Goal: Transaction & Acquisition: Purchase product/service

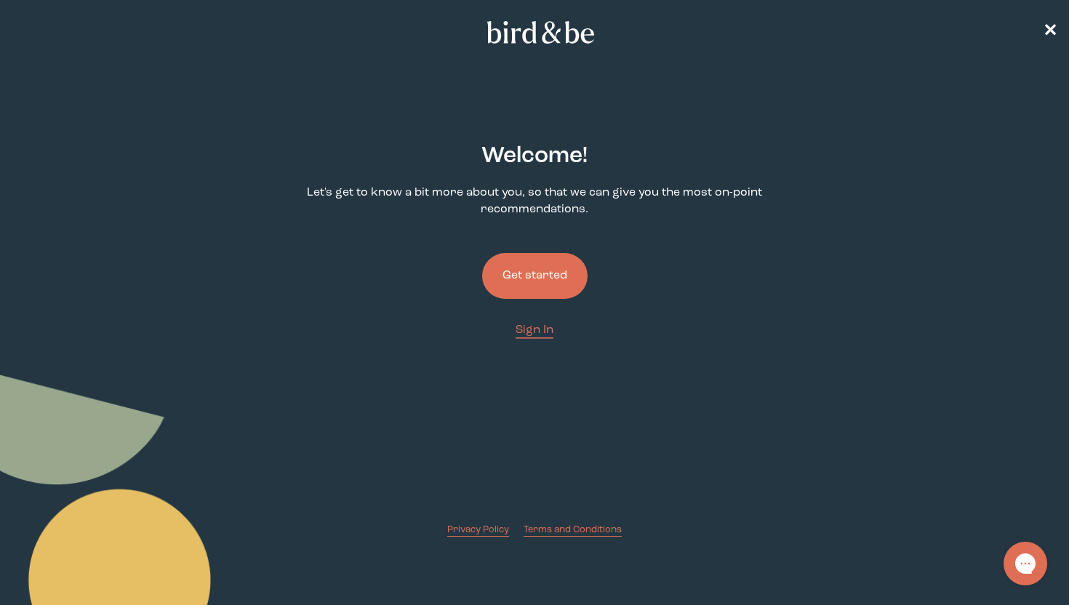
click at [529, 273] on button "Get started" at bounding box center [534, 276] width 105 height 46
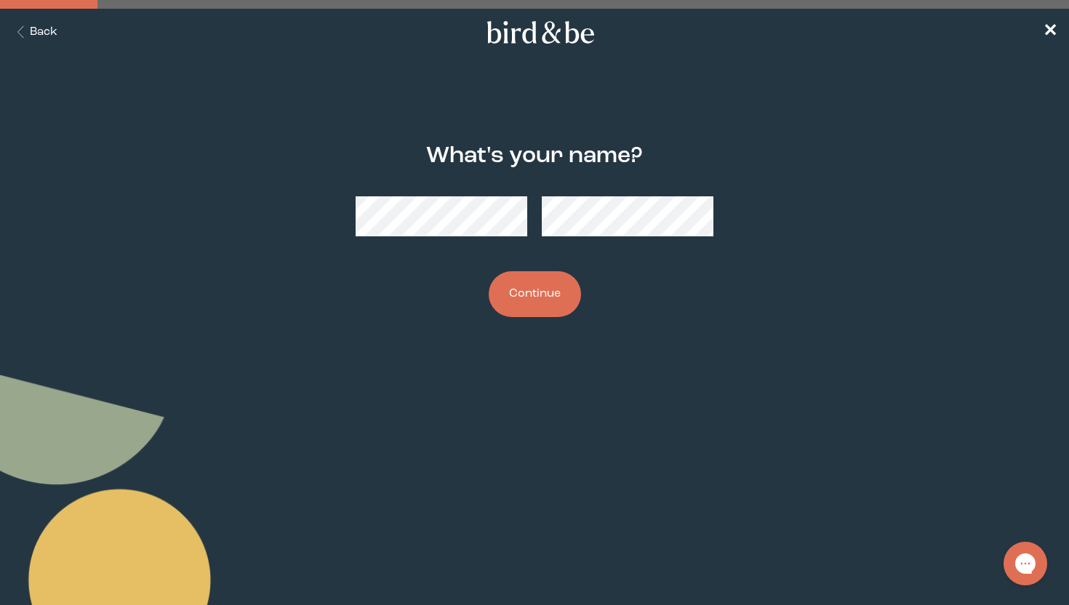
click at [570, 302] on button "Continue" at bounding box center [535, 294] width 92 height 46
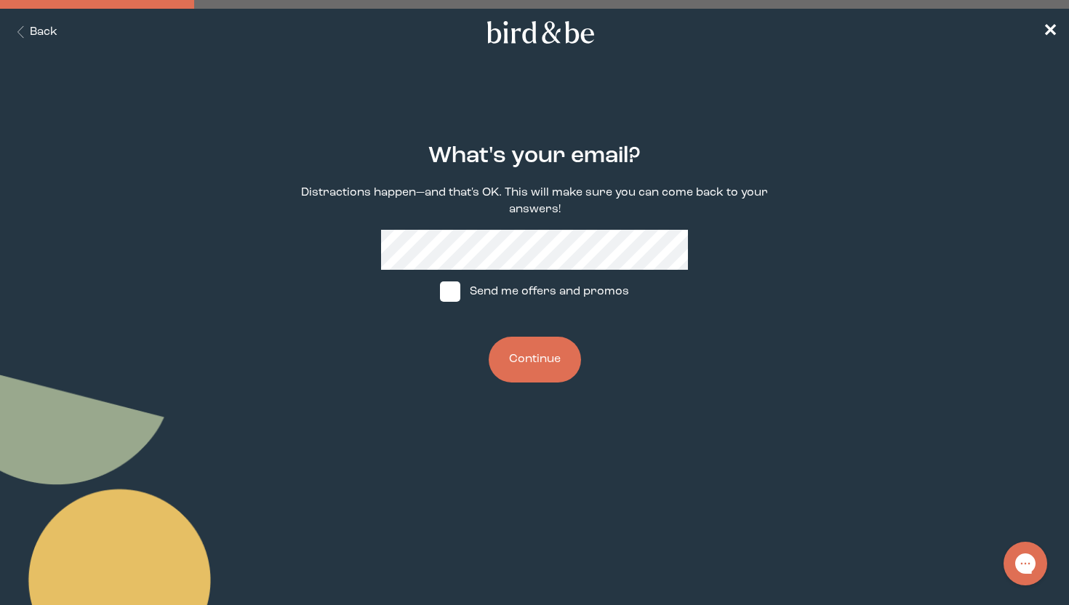
click at [850, 395] on main "What's your email? Distractions happen—and that's OK. This will make sure you c…" at bounding box center [534, 263] width 1069 height 309
click at [482, 284] on label "Send me offers and promos" at bounding box center [534, 292] width 217 height 44
click at [440, 292] on input "Send me offers and promos" at bounding box center [439, 292] width 1 height 1
checkbox input "true"
click at [513, 356] on button "Continue" at bounding box center [535, 360] width 92 height 46
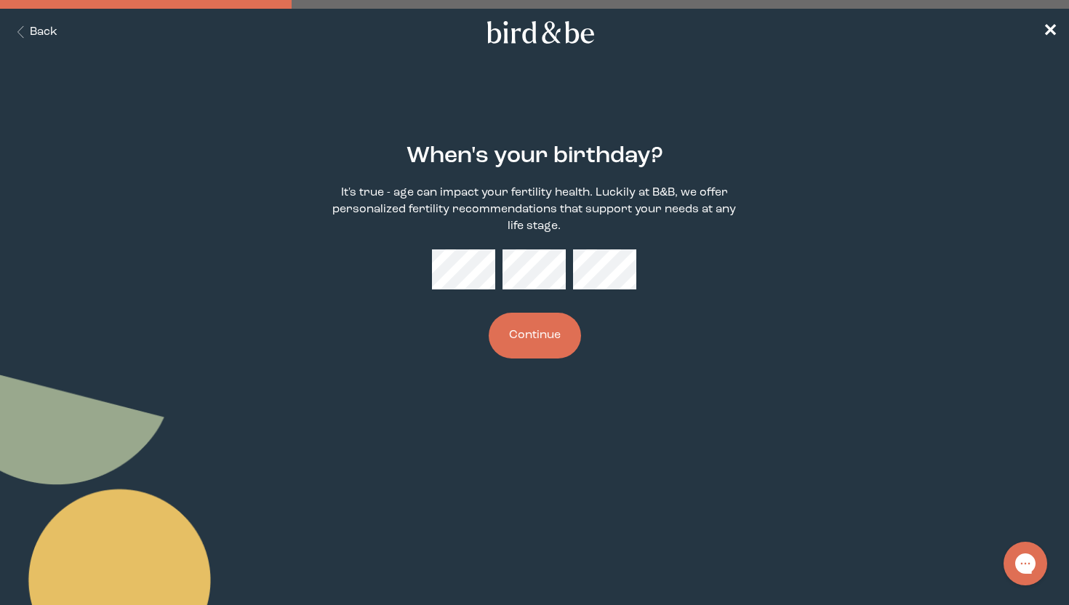
click at [559, 340] on button "Continue" at bounding box center [535, 336] width 92 height 46
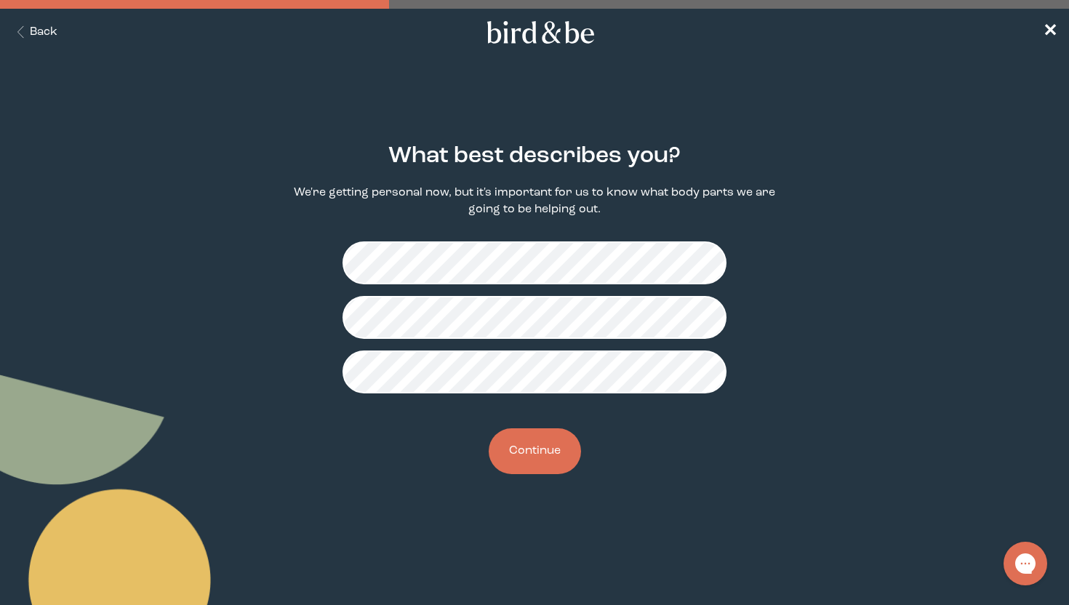
click at [545, 461] on button "Continue" at bounding box center [535, 451] width 92 height 46
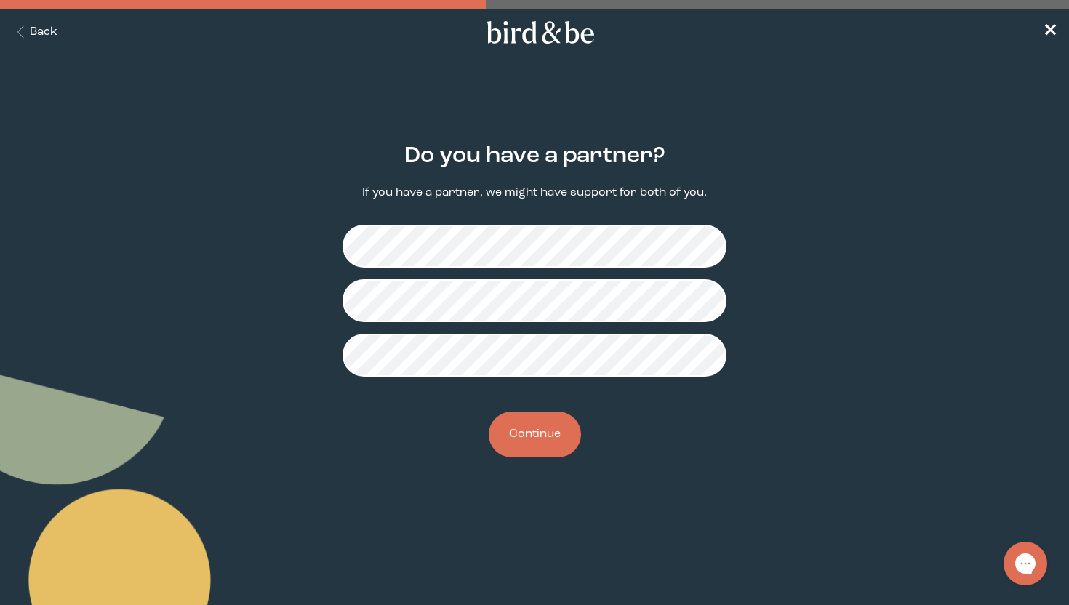
click at [525, 436] on button "Continue" at bounding box center [535, 435] width 92 height 46
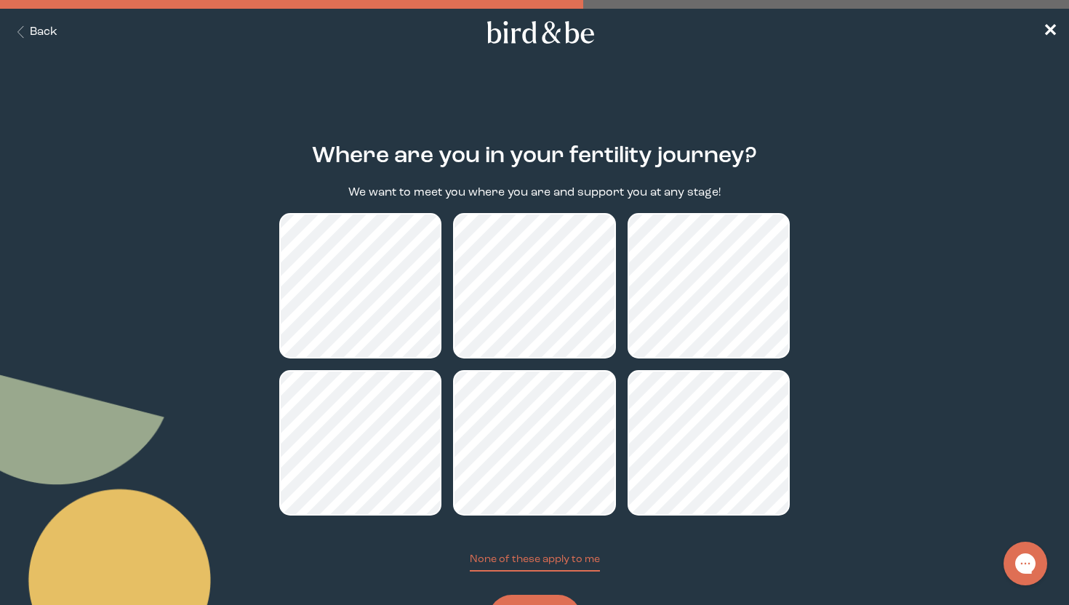
scroll to position [71, 0]
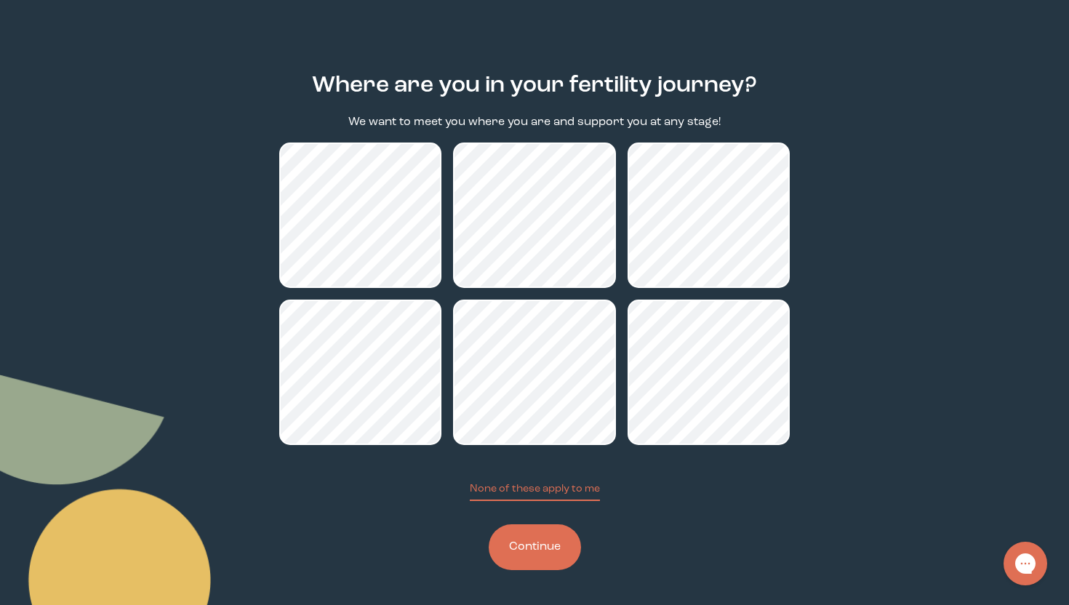
click at [526, 543] on button "Continue" at bounding box center [535, 547] width 92 height 46
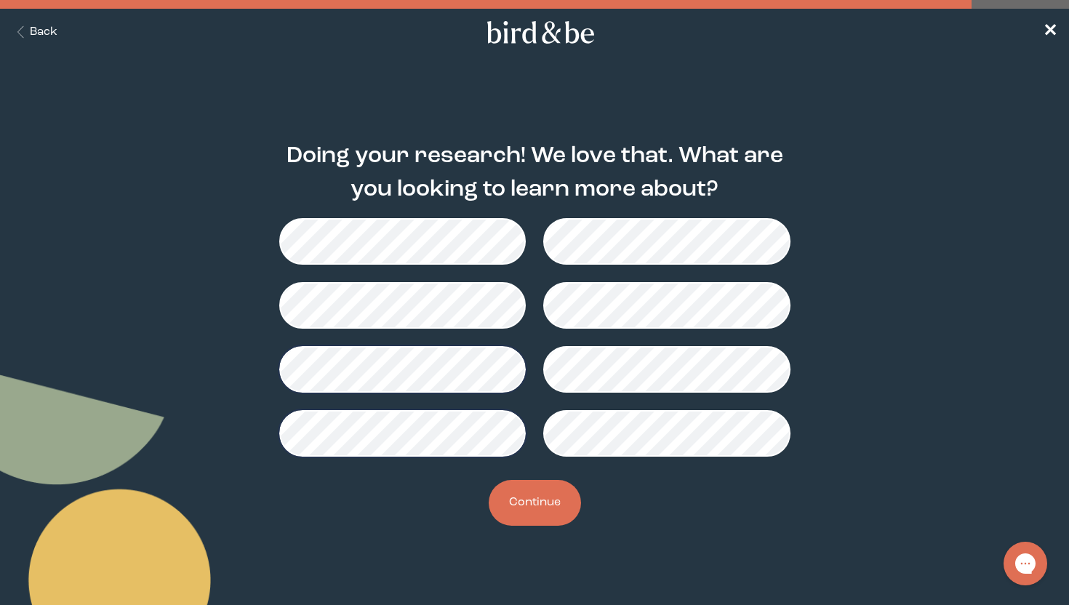
click at [536, 495] on button "Continue" at bounding box center [535, 503] width 92 height 46
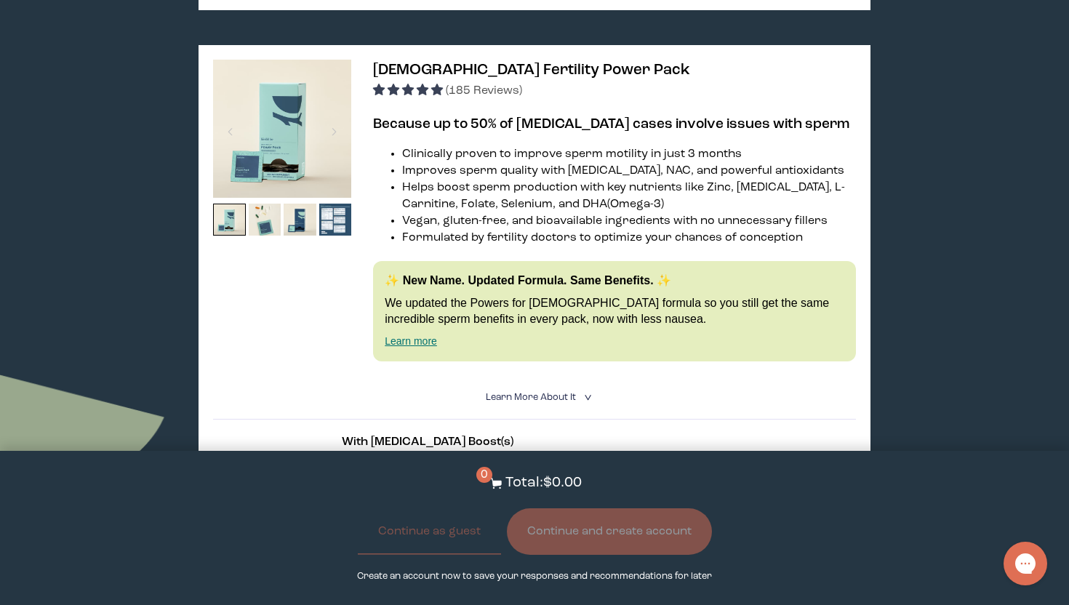
scroll to position [819, 0]
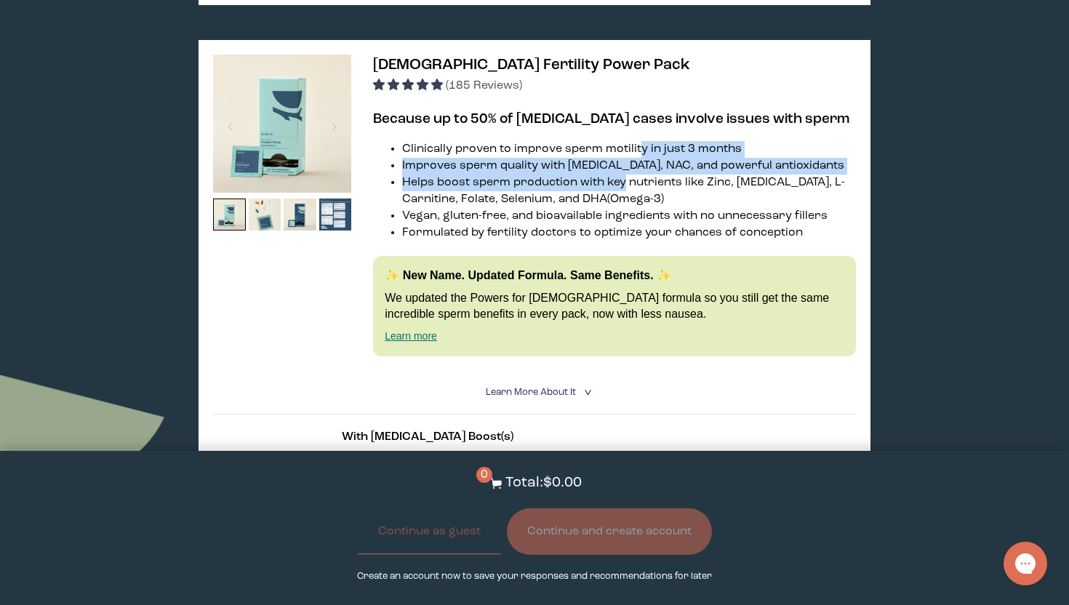
drag, startPoint x: 636, startPoint y: 140, endPoint x: 623, endPoint y: 186, distance: 48.4
click at [623, 186] on ul "Clinically proven to improve sperm motility in just 3 months Improves sperm qua…" at bounding box center [614, 191] width 483 height 100
click at [623, 186] on li "Helps boost sperm production with key nutrients like Zinc, [MEDICAL_DATA], L-Ca…" at bounding box center [629, 191] width 454 height 33
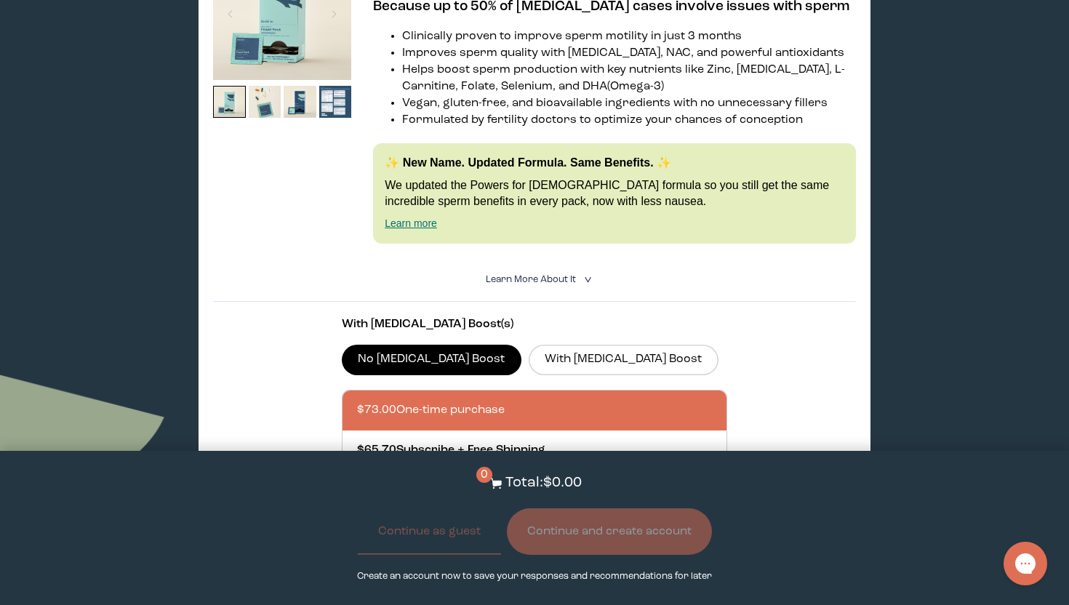
scroll to position [943, 0]
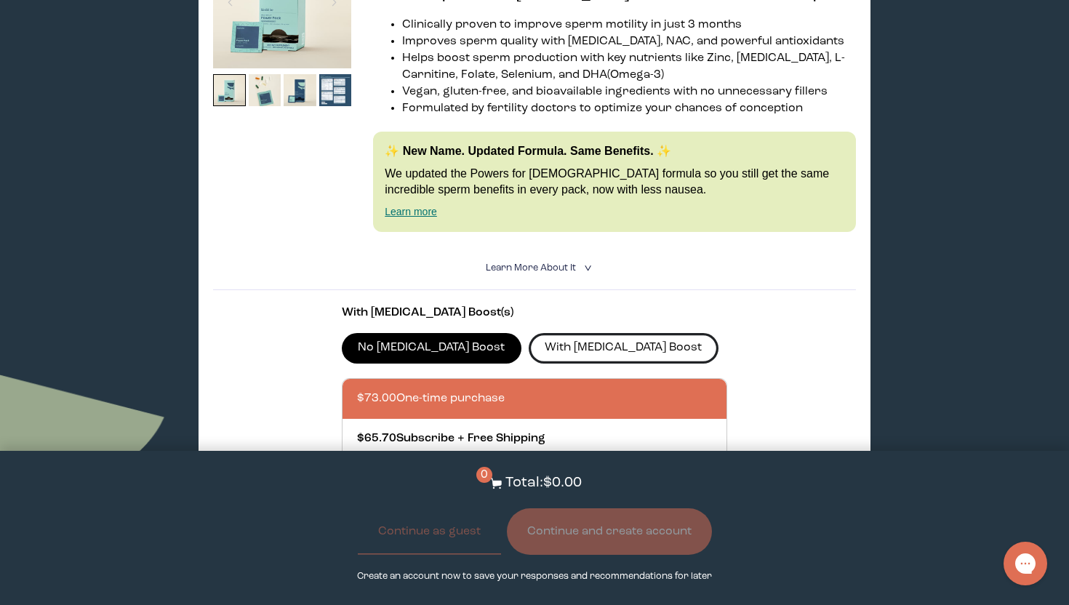
click at [545, 336] on label "With [MEDICAL_DATA] Boost" at bounding box center [624, 348] width 190 height 31
click at [0, 0] on input "With [MEDICAL_DATA] Boost" at bounding box center [0, 0] width 0 height 0
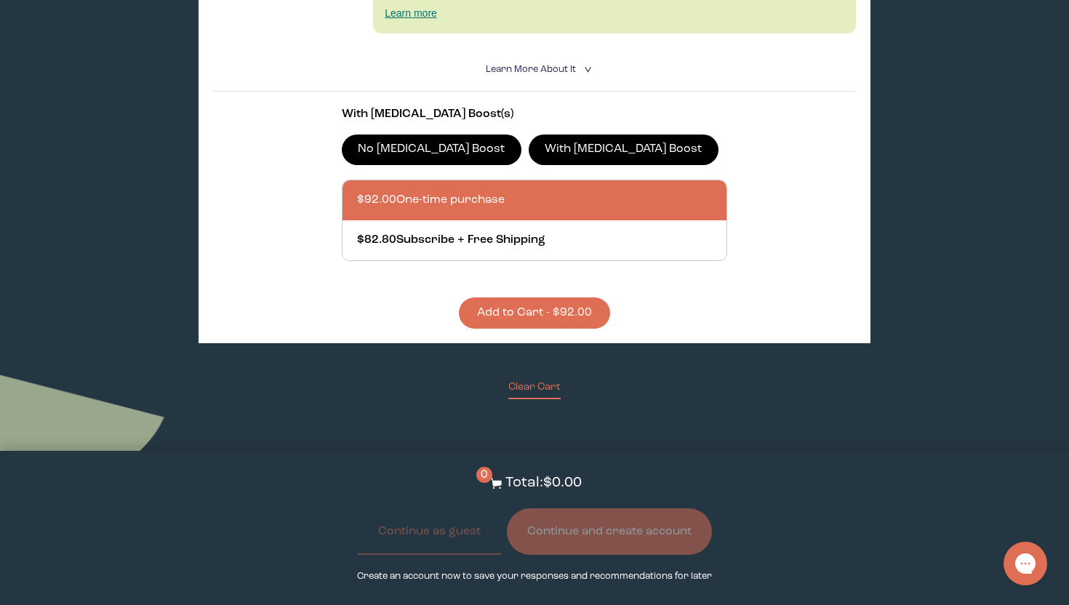
scroll to position [1138, 0]
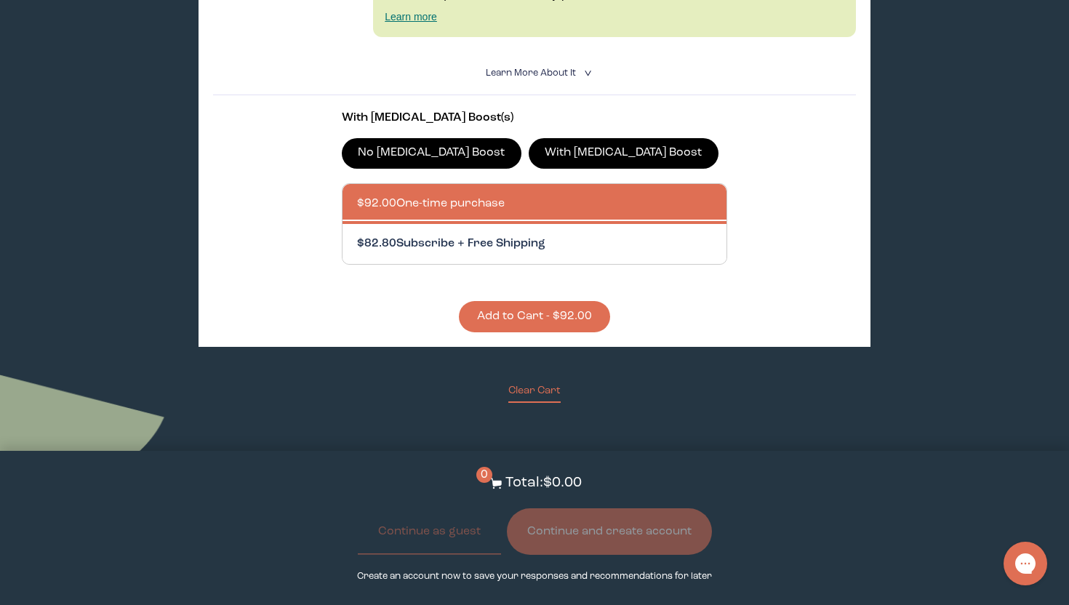
click at [539, 241] on div at bounding box center [549, 244] width 384 height 40
click at [357, 236] on input "$82.80 Subscribe + Free Shipping" at bounding box center [356, 235] width 1 height 1
radio input "true"
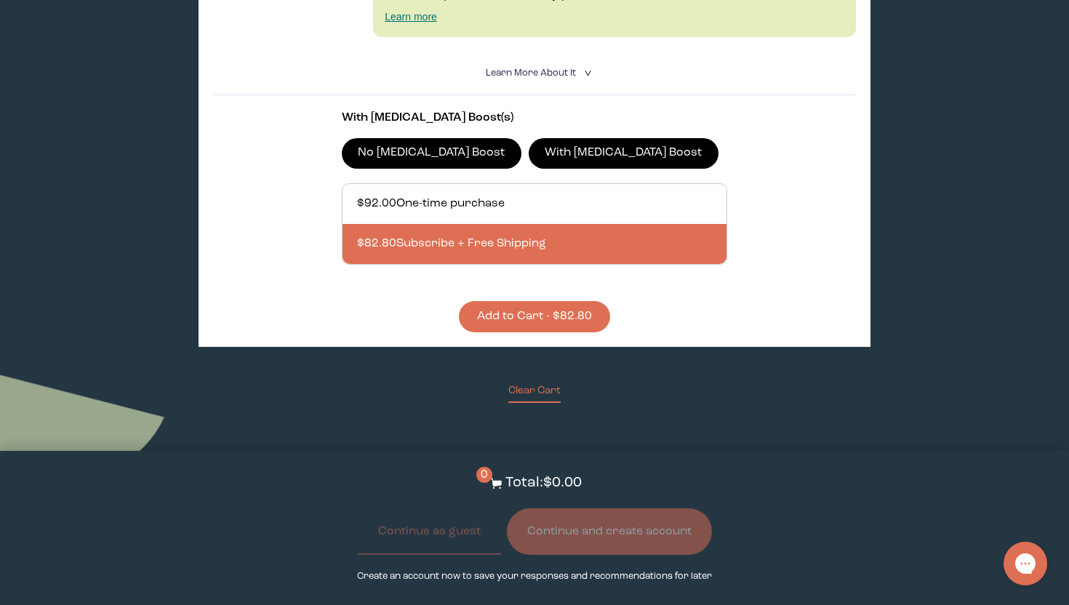
click at [529, 316] on button "Add to Cart - $82.80" at bounding box center [534, 316] width 151 height 31
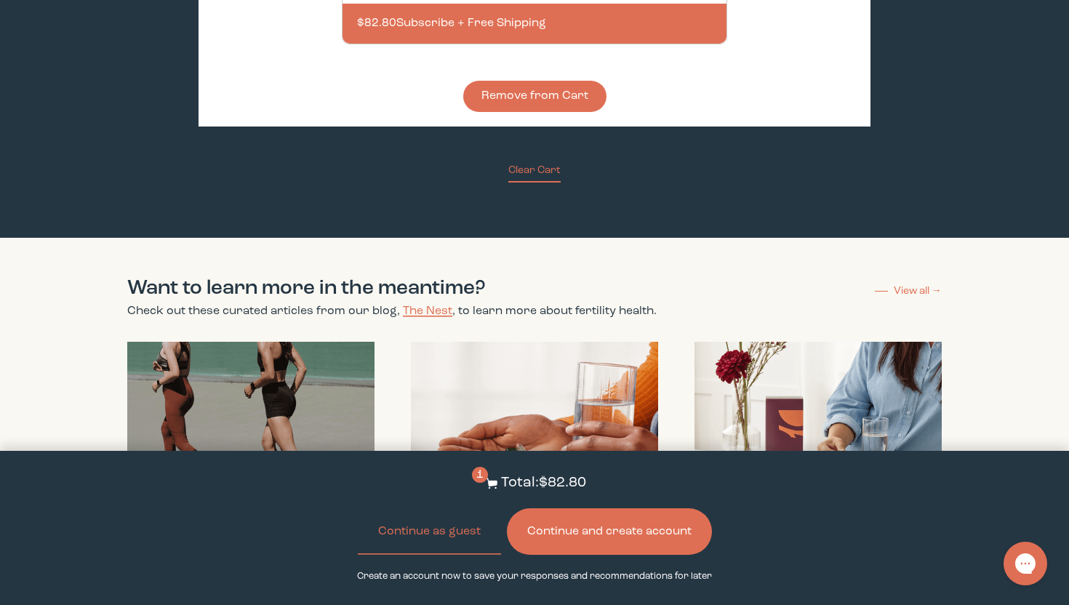
scroll to position [1168, 0]
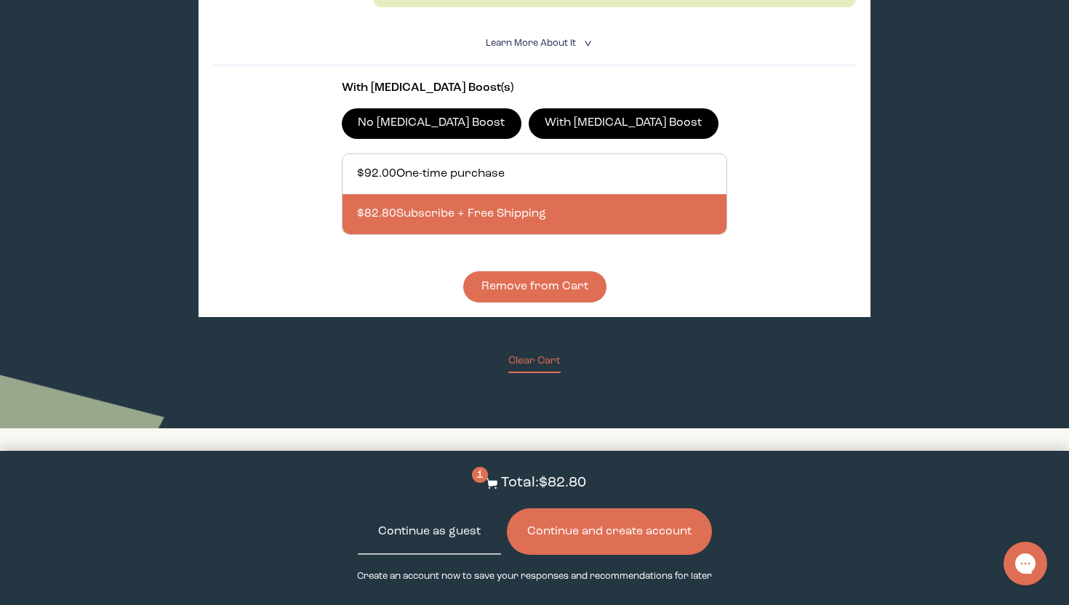
drag, startPoint x: 447, startPoint y: 537, endPoint x: 582, endPoint y: 217, distance: 347.1
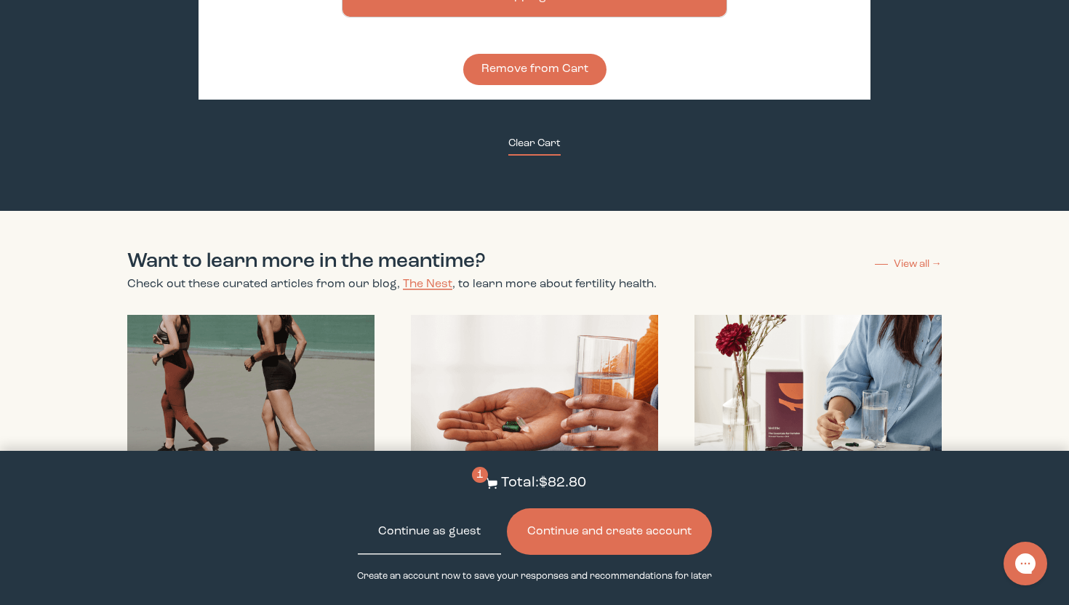
scroll to position [1393, 0]
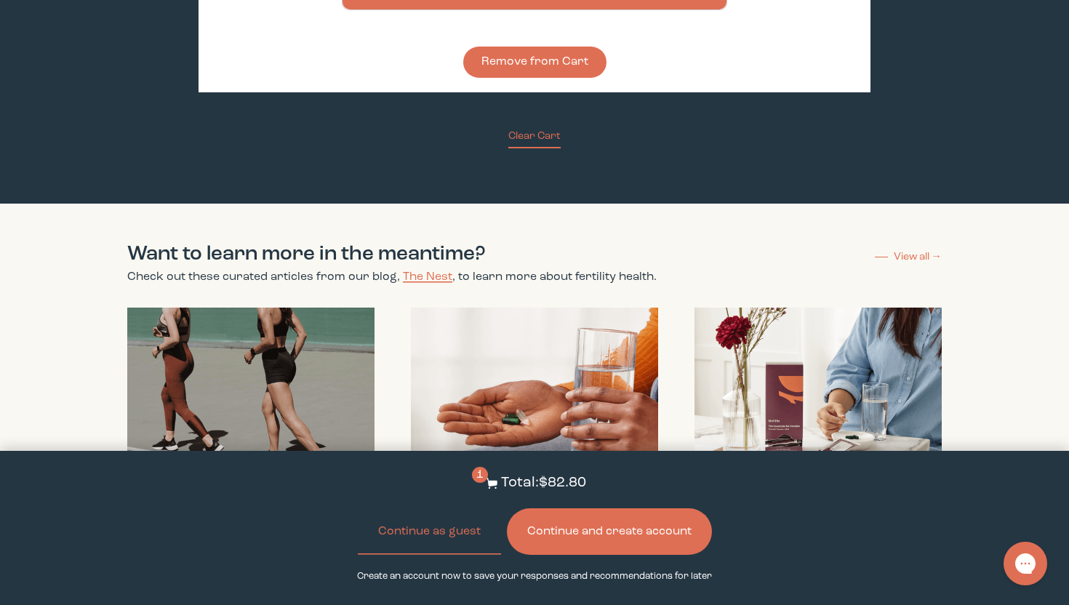
click at [557, 529] on button "Continue and create account" at bounding box center [609, 531] width 205 height 47
